Goal: Task Accomplishment & Management: Use online tool/utility

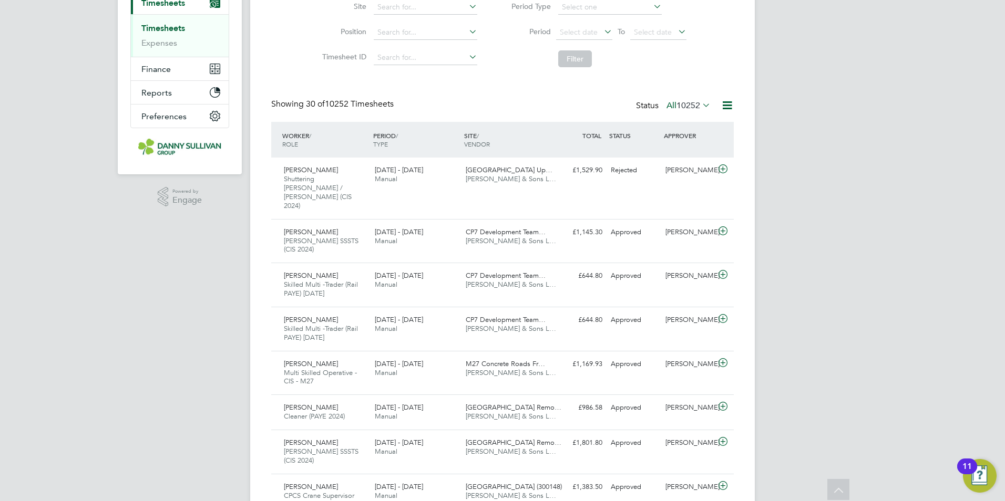
click at [689, 106] on span "10252" at bounding box center [688, 105] width 24 height 11
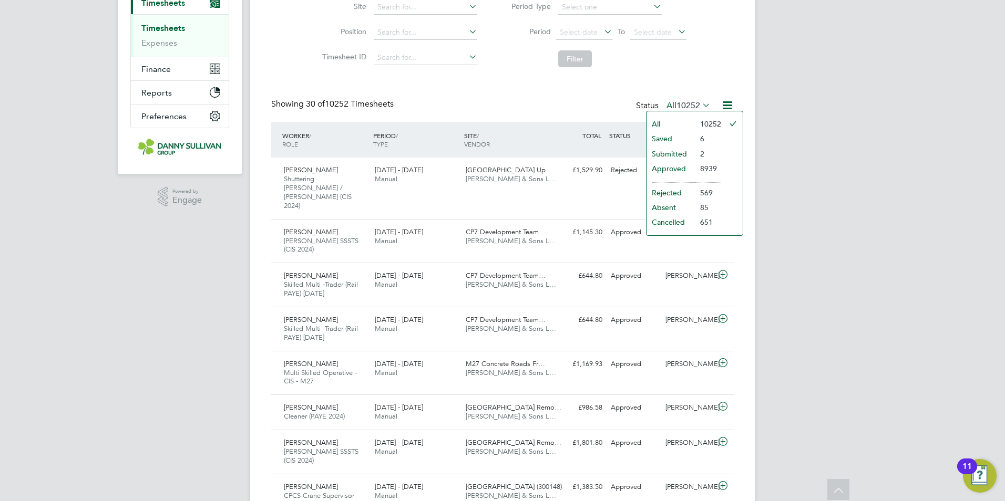
click at [672, 167] on li "Approved" at bounding box center [670, 168] width 48 height 15
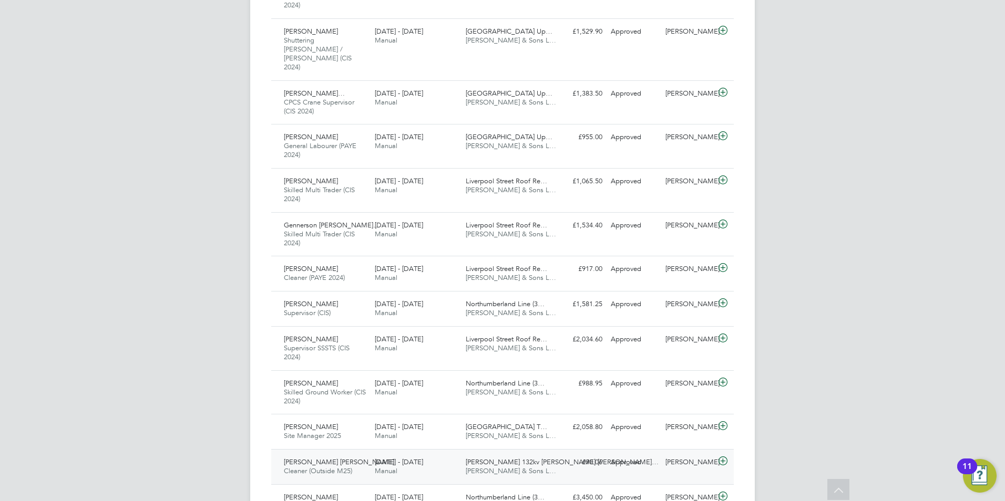
click at [328, 458] on span "Emma Trudy Robinson" at bounding box center [339, 462] width 110 height 9
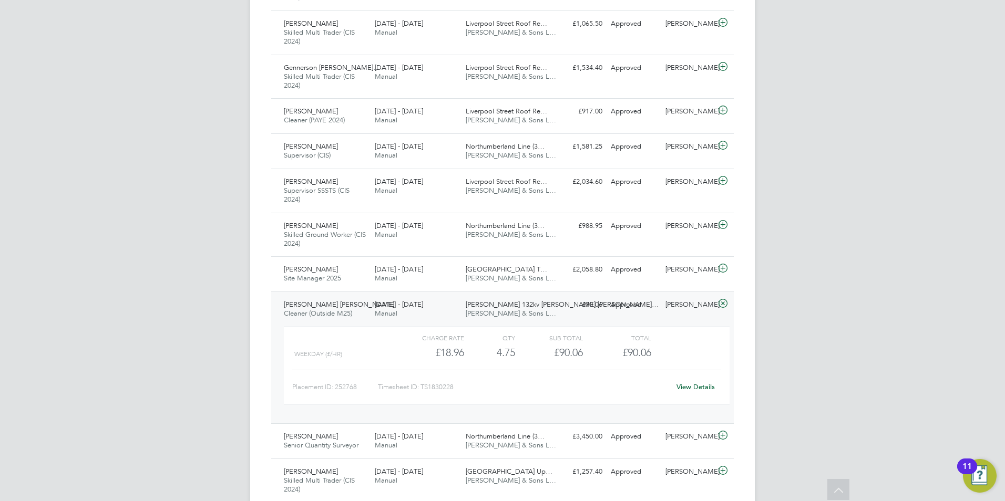
click at [700, 382] on link "View Details" at bounding box center [695, 386] width 38 height 9
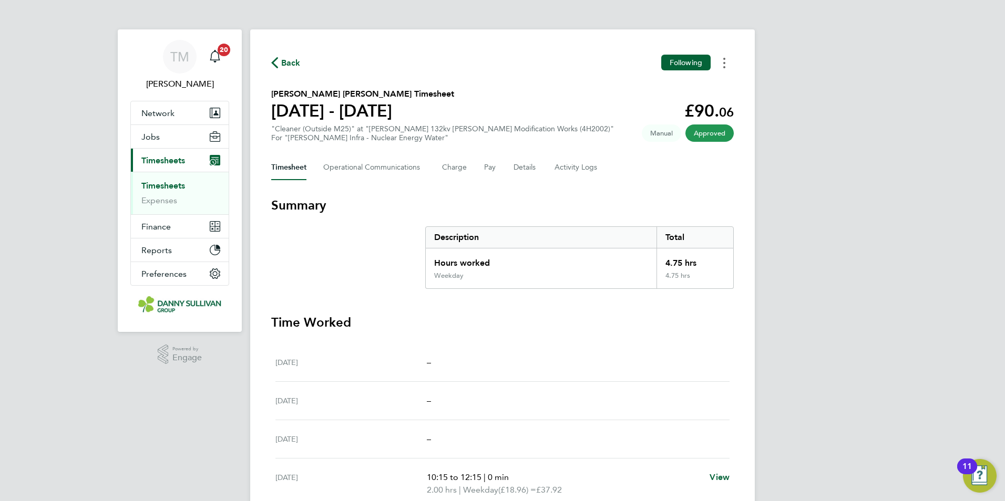
click at [722, 66] on button "Timesheets Menu" at bounding box center [724, 63] width 19 height 16
click at [674, 81] on link "Download timesheet" at bounding box center [670, 86] width 126 height 21
